Goal: Go to known website: Access a specific website the user already knows

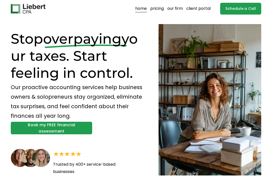
click at [194, 8] on link "client portal" at bounding box center [199, 9] width 24 height 8
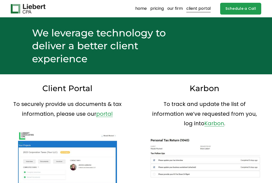
click at [197, 10] on link "client portal" at bounding box center [199, 9] width 24 height 8
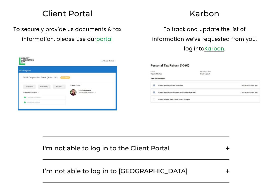
scroll to position [80, 0]
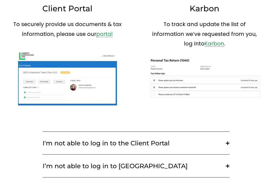
click at [101, 32] on link "portal" at bounding box center [104, 33] width 17 height 7
